Goal: Use online tool/utility: Utilize a website feature to perform a specific function

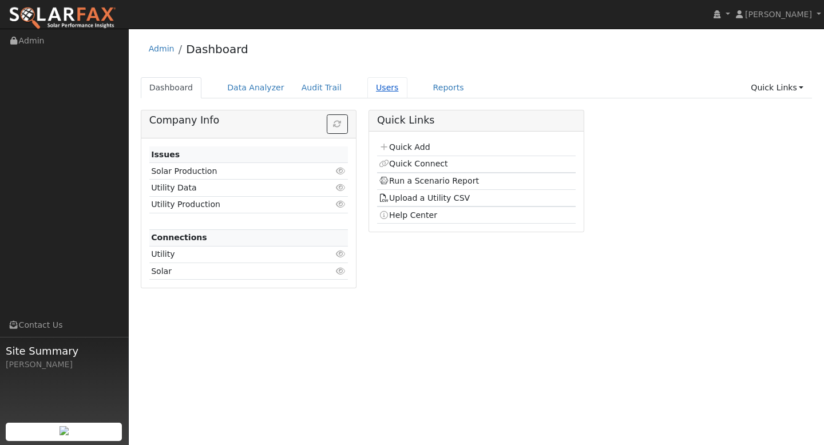
click at [367, 84] on link "Users" at bounding box center [387, 87] width 40 height 21
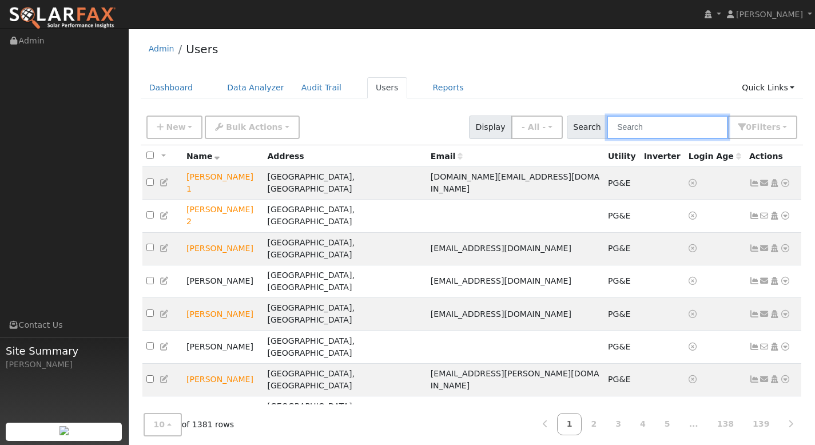
click at [640, 122] on input "text" at bounding box center [667, 127] width 121 height 23
paste input "[PERSON_NAME]"
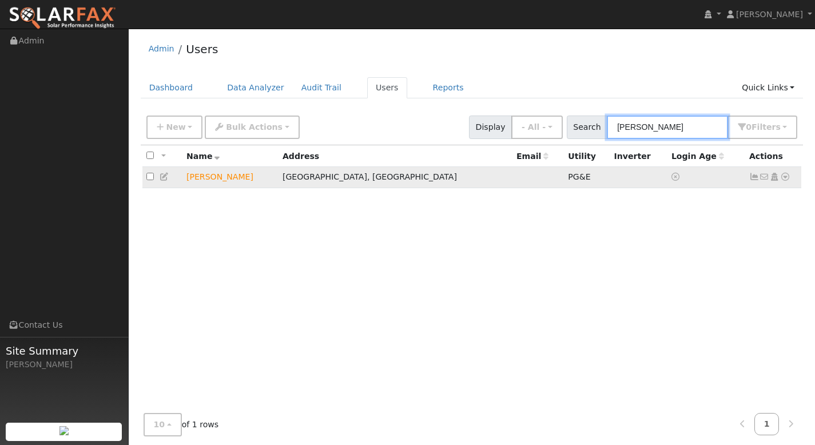
type input "[PERSON_NAME]"
click at [786, 181] on icon at bounding box center [785, 177] width 10 height 8
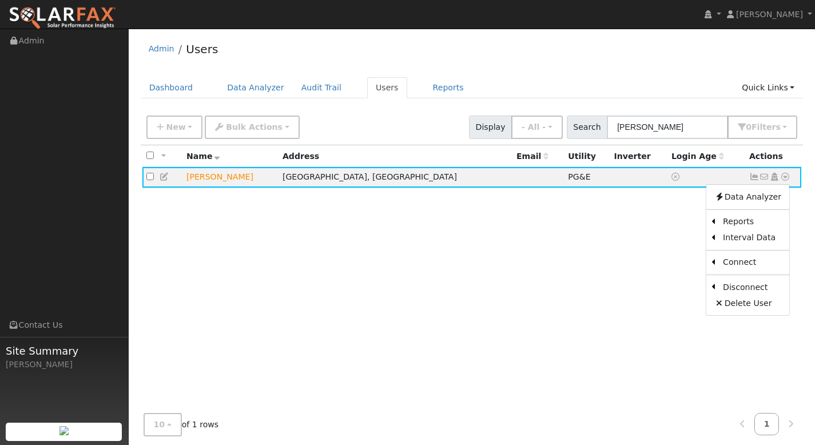
click at [0, 0] on link "Export to CSV" at bounding box center [0, 0] width 0 height 0
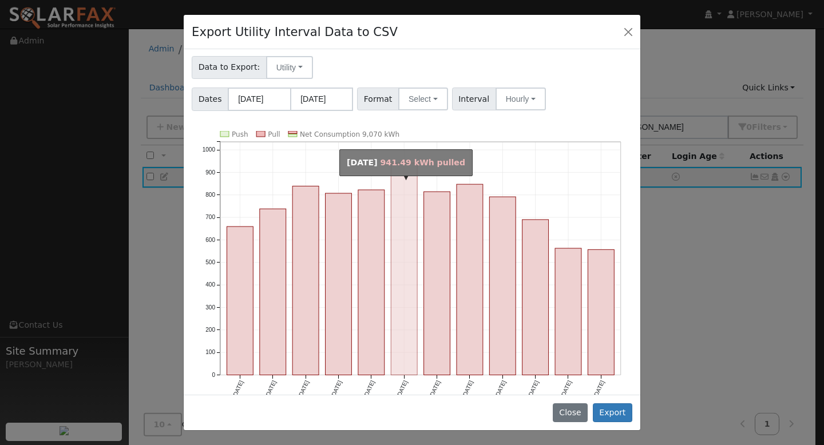
scroll to position [35, 0]
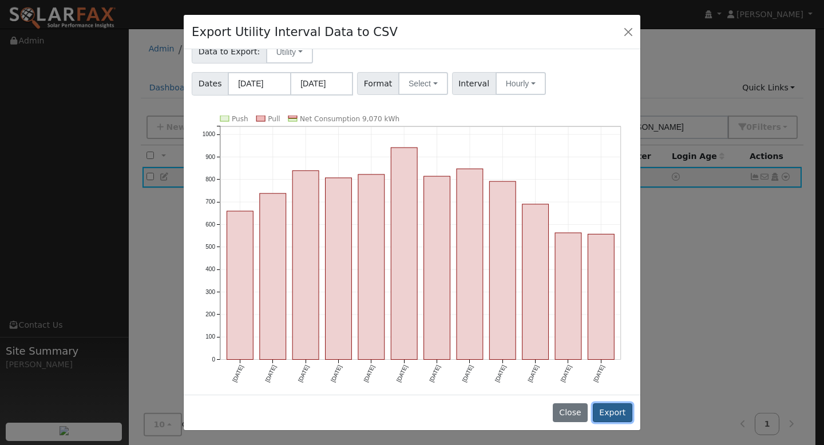
click at [624, 411] on button "Export" at bounding box center [612, 412] width 39 height 19
click at [419, 92] on button "Select" at bounding box center [423, 84] width 50 height 23
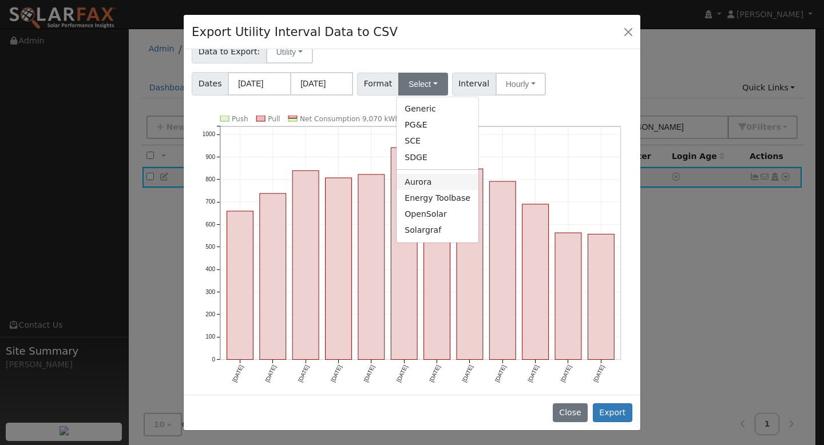
click at [426, 175] on link "Aurora" at bounding box center [437, 182] width 82 height 16
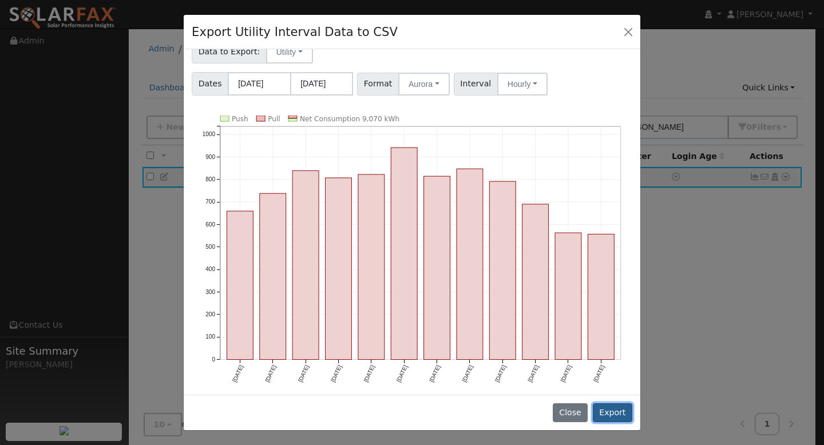
click at [620, 407] on button "Export" at bounding box center [612, 412] width 39 height 19
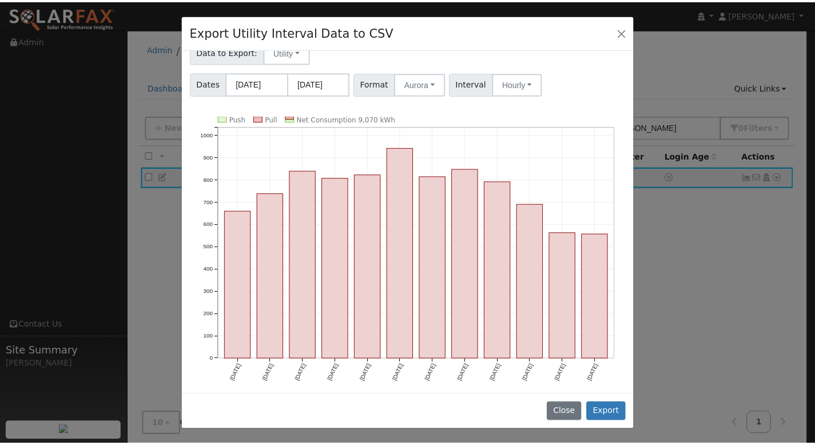
scroll to position [0, 0]
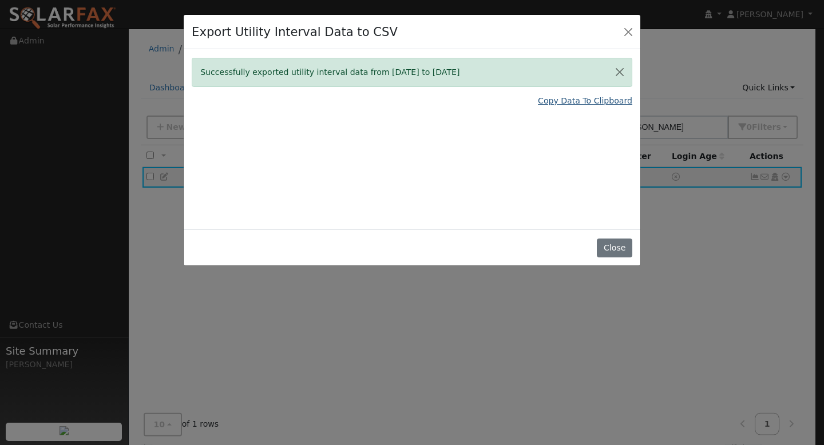
click at [583, 105] on link "Copy Data To Clipboard" at bounding box center [585, 101] width 94 height 12
click at [613, 251] on button "Close" at bounding box center [614, 248] width 35 height 19
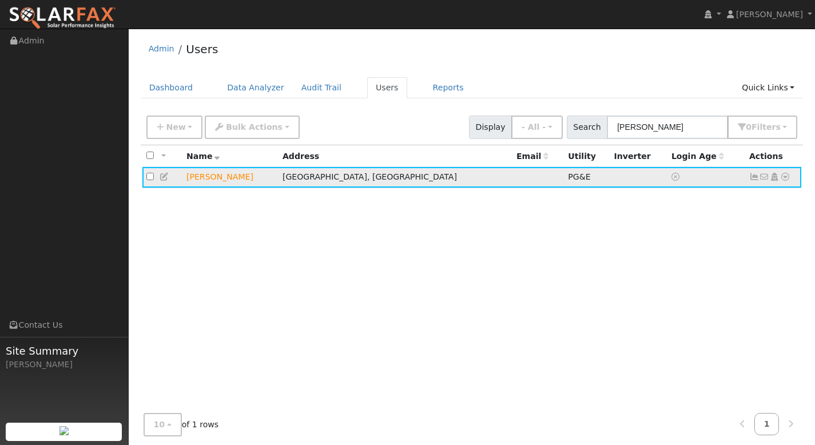
click at [785, 180] on icon at bounding box center [785, 177] width 10 height 8
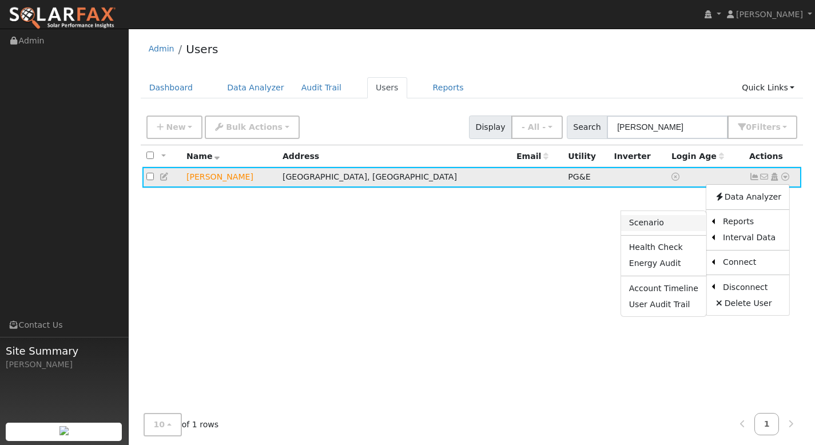
click at [657, 222] on link "Scenario" at bounding box center [663, 223] width 85 height 16
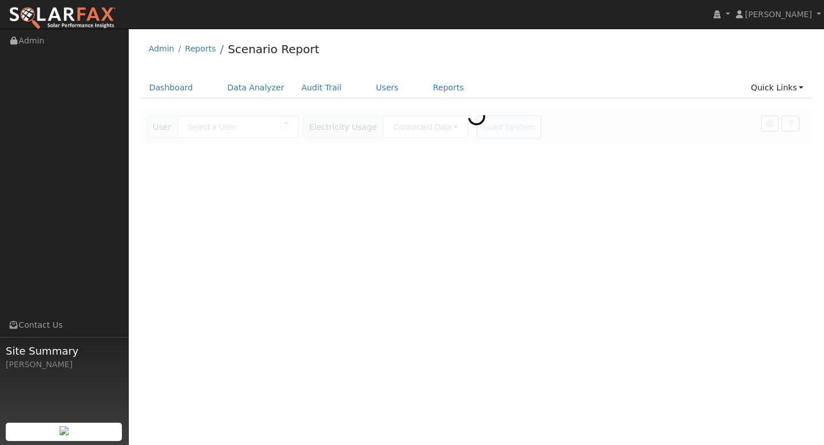
type input "[PERSON_NAME]"
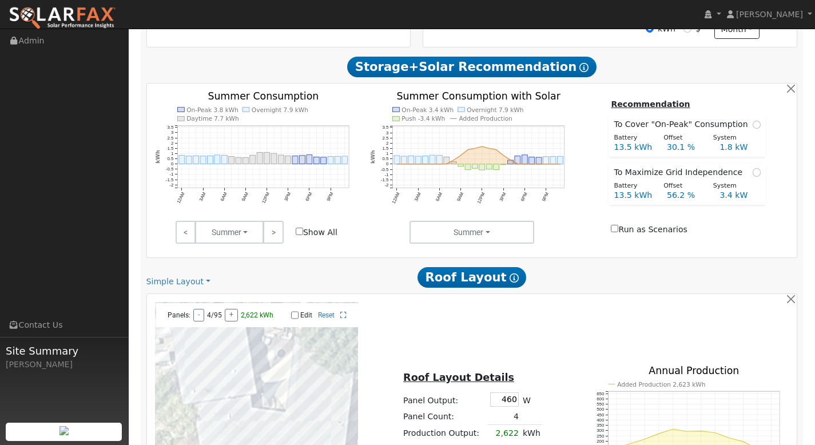
scroll to position [379, 0]
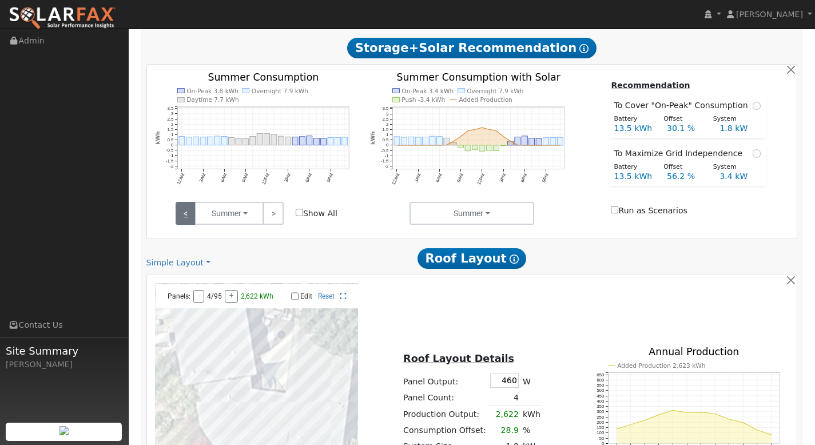
click at [189, 218] on link "<" at bounding box center [186, 213] width 20 height 23
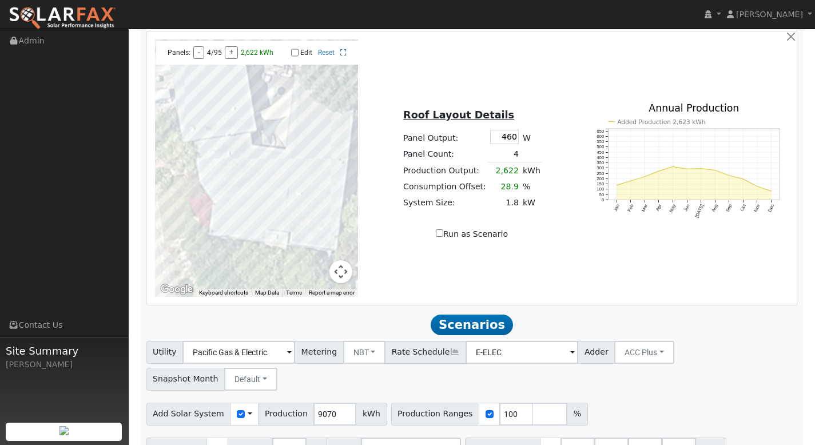
scroll to position [623, 0]
click at [535, 402] on input "number" at bounding box center [550, 413] width 34 height 23
type input "120"
click at [569, 402] on input "number" at bounding box center [584, 413] width 34 height 23
type input "140"
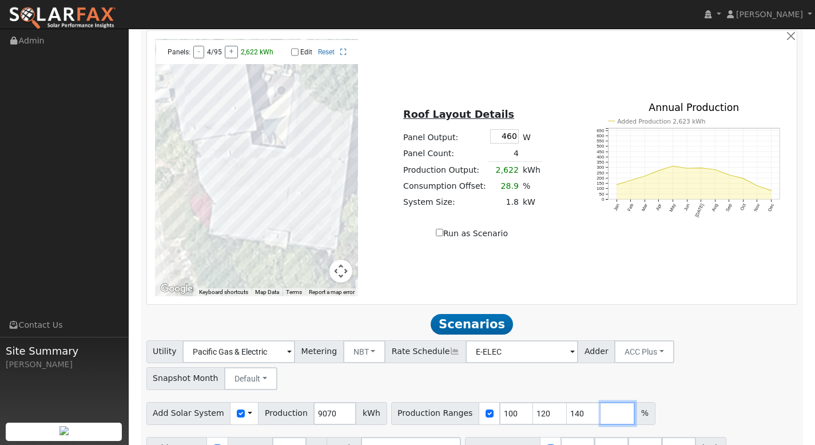
click at [601, 402] on input "number" at bounding box center [618, 413] width 34 height 23
type input "160"
click at [504, 402] on input "100" at bounding box center [516, 413] width 34 height 23
type input "120"
type input "140"
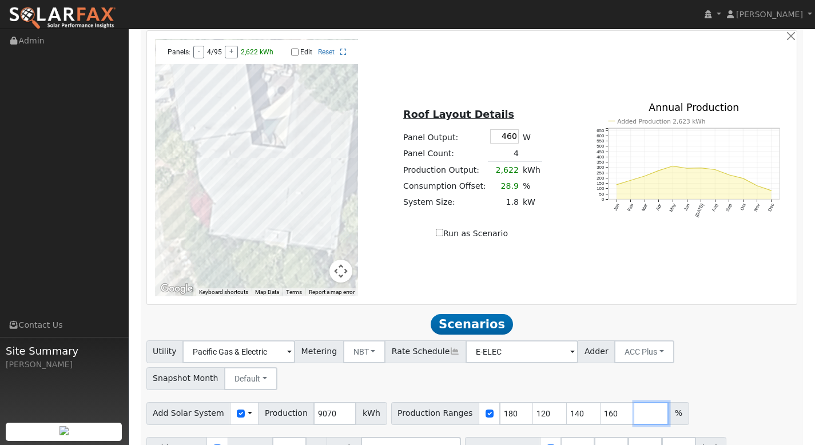
type input "160"
type input "180"
click at [634, 402] on input "number" at bounding box center [651, 413] width 34 height 23
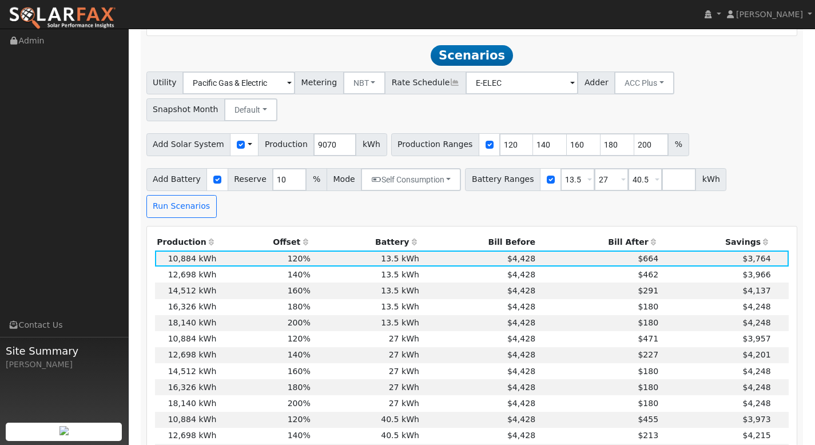
scroll to position [903, 0]
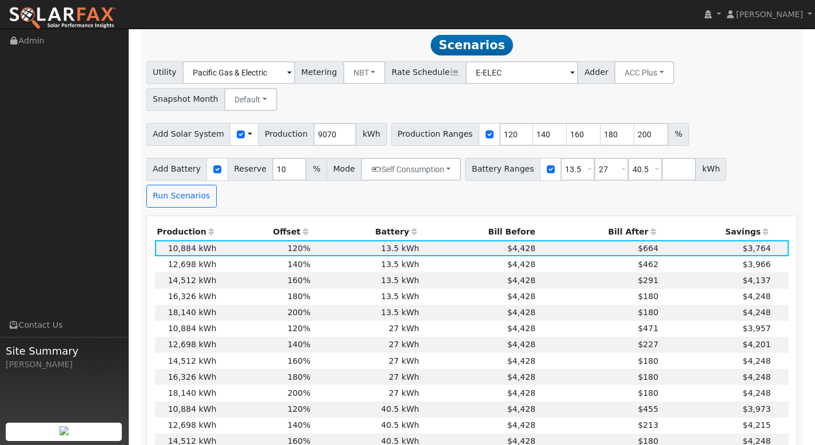
click at [629, 224] on th "Bill After" at bounding box center [599, 232] width 123 height 16
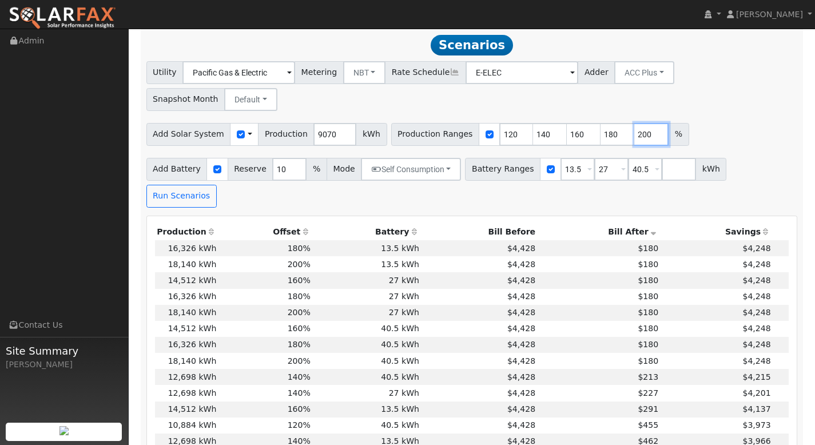
click at [638, 123] on input "200" at bounding box center [651, 134] width 34 height 23
type input "2"
click at [217, 185] on button "Run Scenarios" at bounding box center [181, 196] width 70 height 23
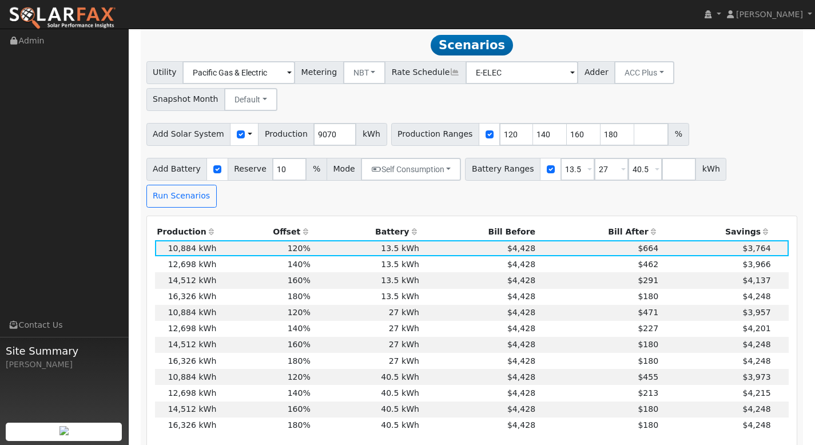
click at [621, 224] on th "Bill After" at bounding box center [599, 232] width 123 height 16
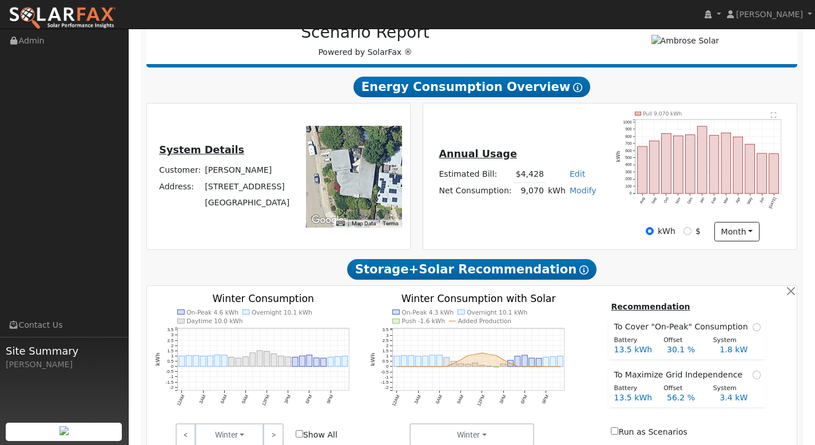
scroll to position [92, 0]
